Goal: Task Accomplishment & Management: Complete application form

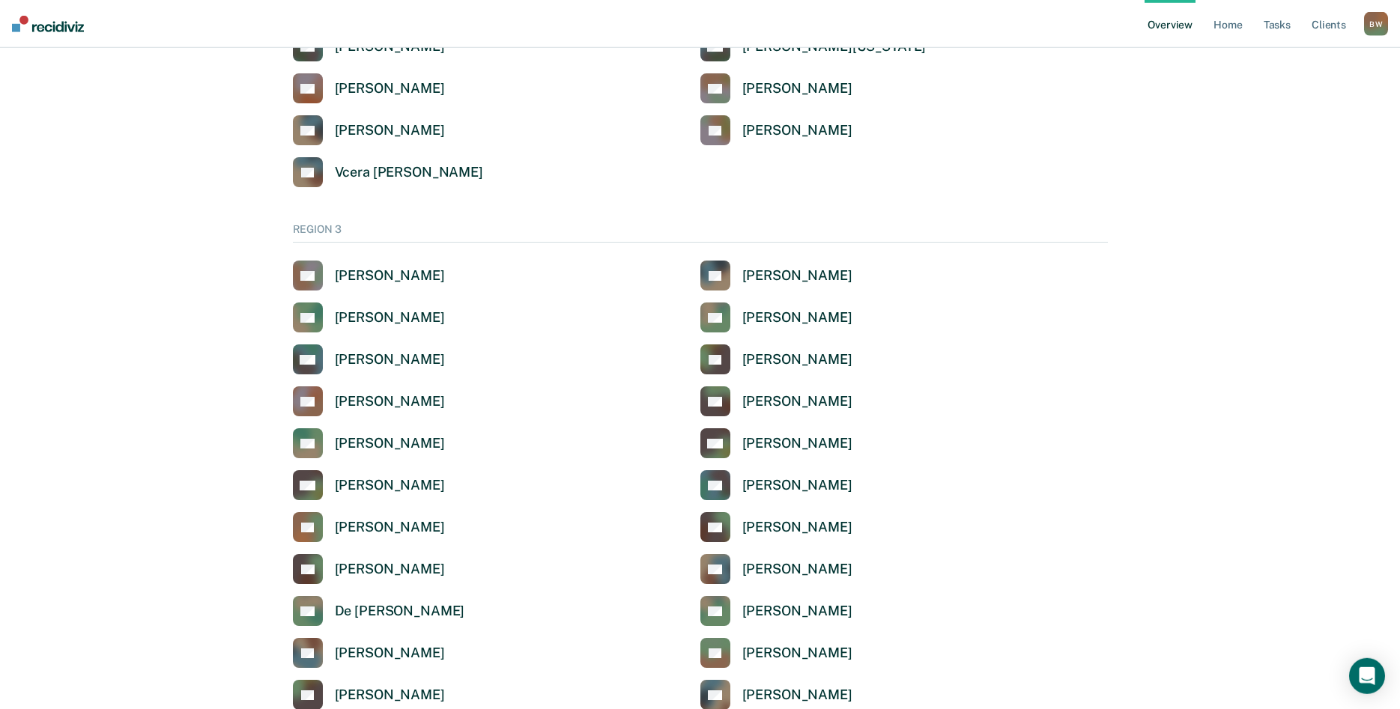
scroll to position [2369, 0]
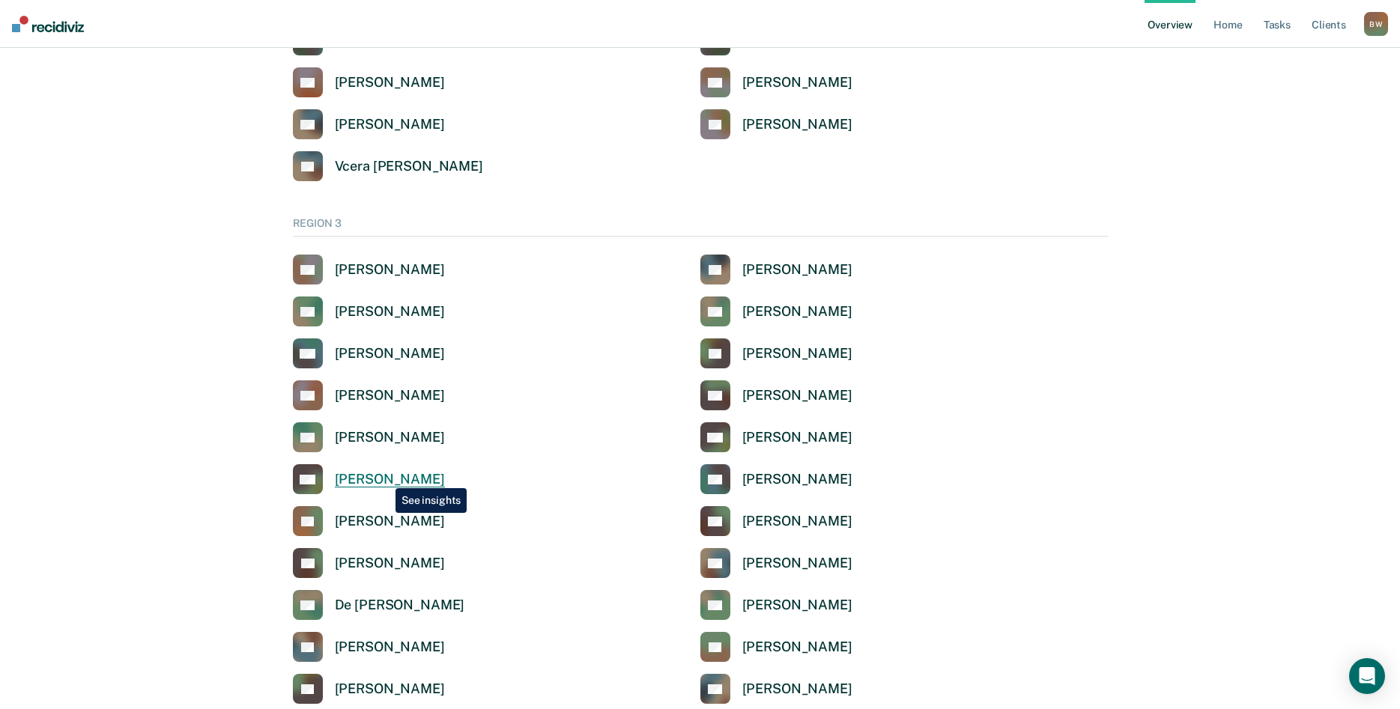
click at [384, 475] on div "[PERSON_NAME]" at bounding box center [390, 479] width 110 height 17
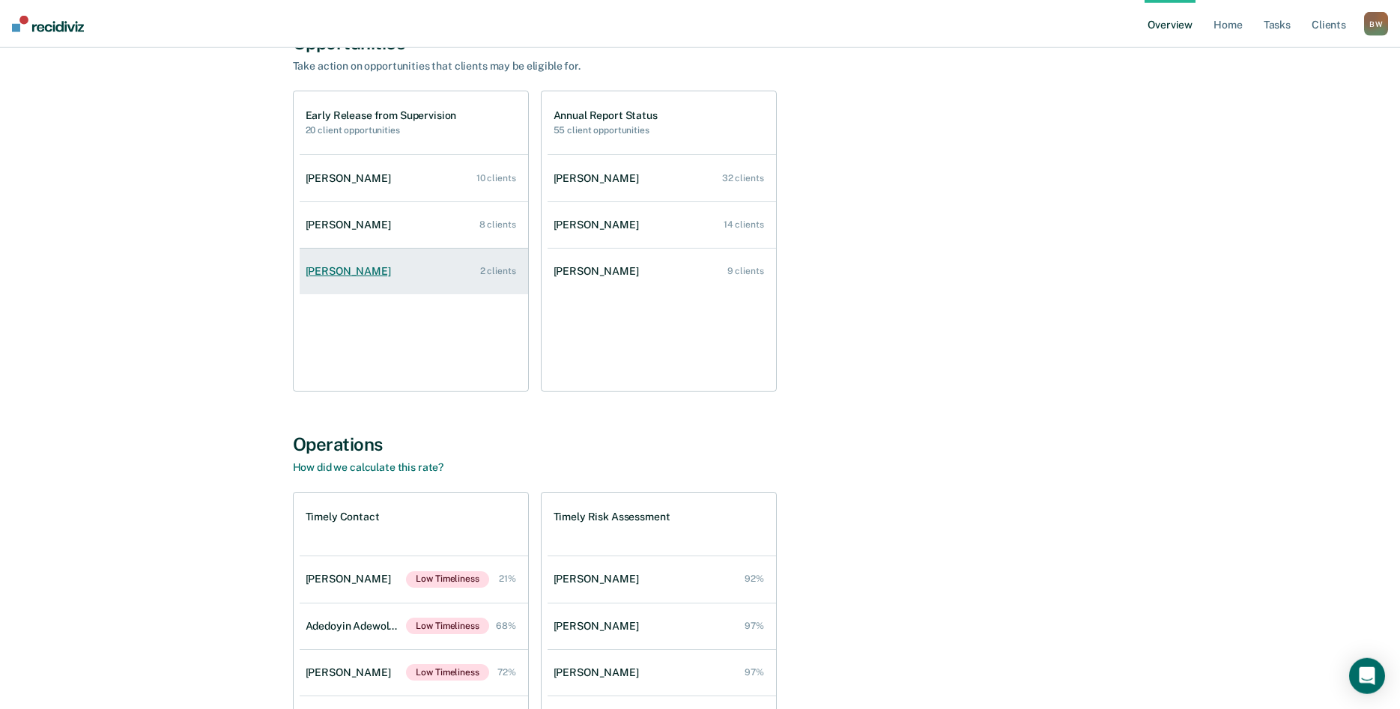
scroll to position [88, 0]
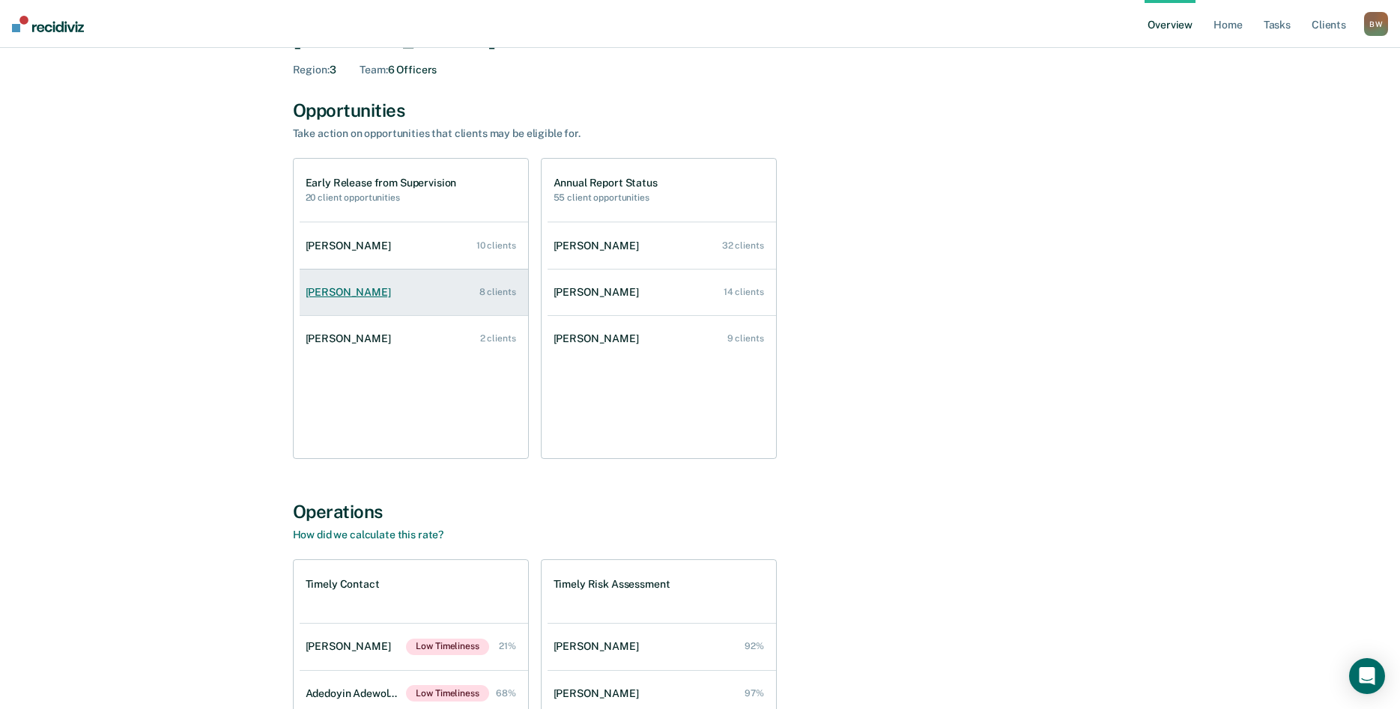
click at [317, 300] on link "[PERSON_NAME] 8 clients" at bounding box center [414, 292] width 228 height 43
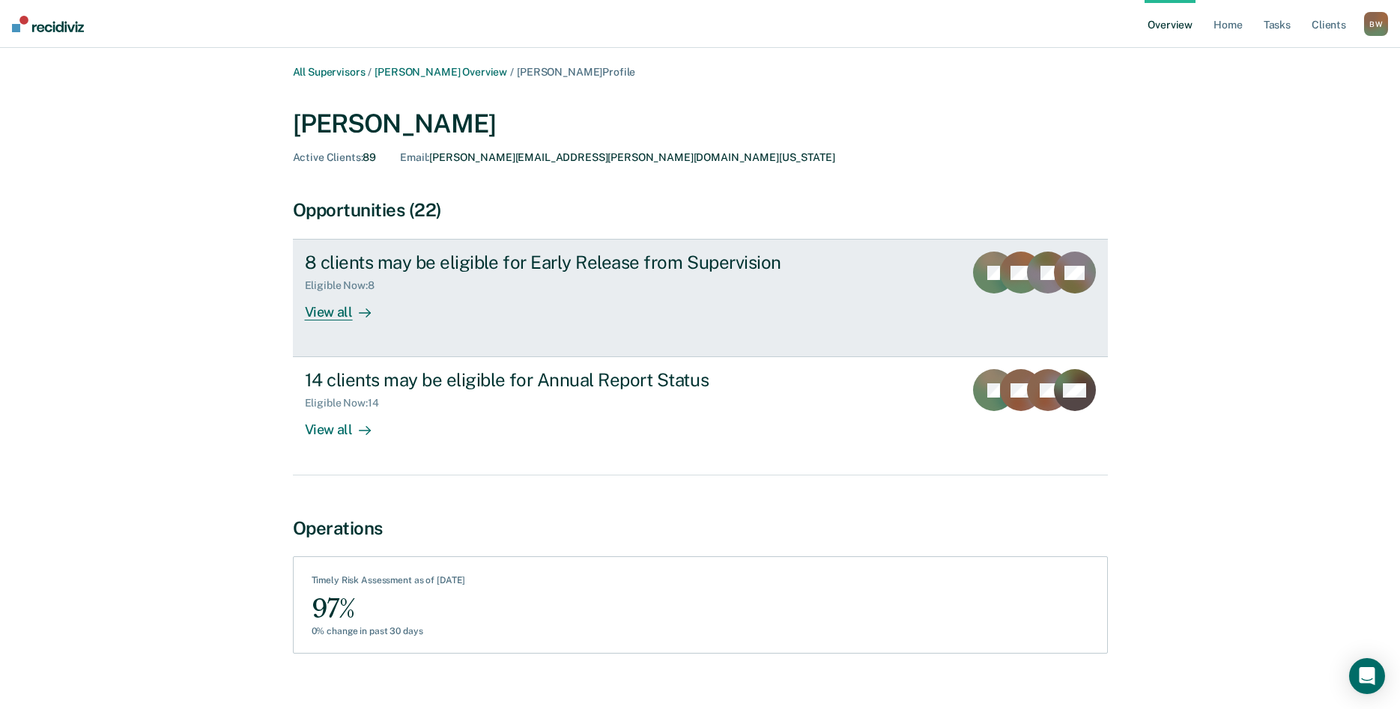
click at [333, 312] on div "View all" at bounding box center [347, 306] width 84 height 29
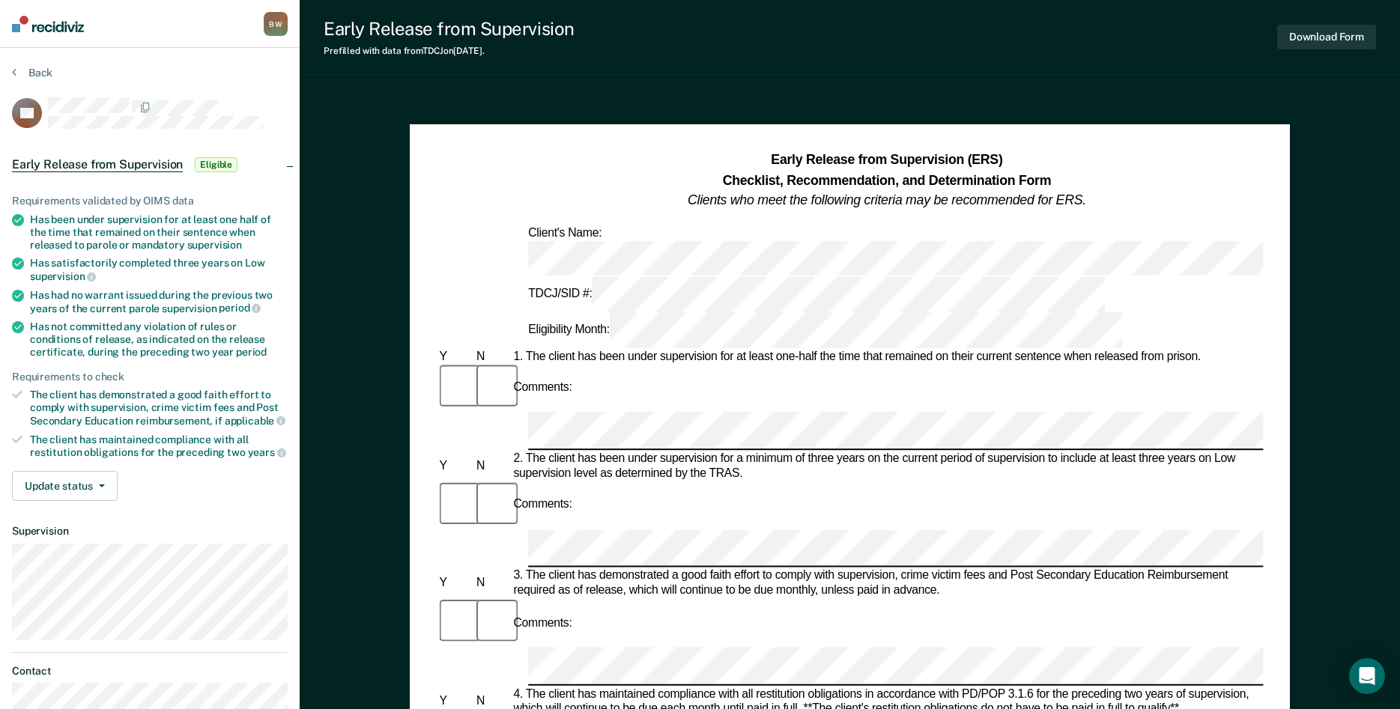
click at [1140, 482] on div "Comments:" at bounding box center [849, 506] width 827 height 49
click at [1137, 482] on div "Comments:" at bounding box center [849, 506] width 827 height 49
click at [1136, 482] on div "Comments:" at bounding box center [849, 506] width 827 height 49
